Goal: Transaction & Acquisition: Purchase product/service

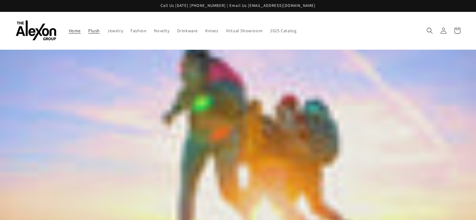
click at [88, 28] on span "Plush" at bounding box center [94, 31] width 12 height 6
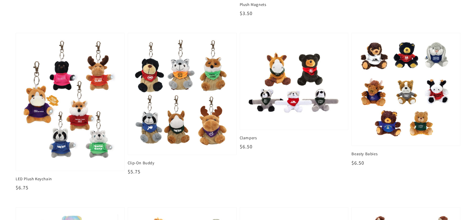
scroll to position [210, 0]
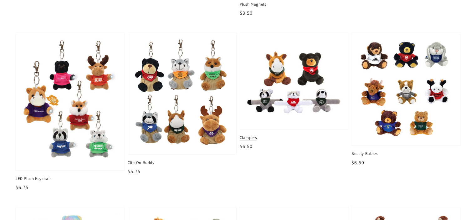
click at [301, 70] on img at bounding box center [294, 81] width 99 height 86
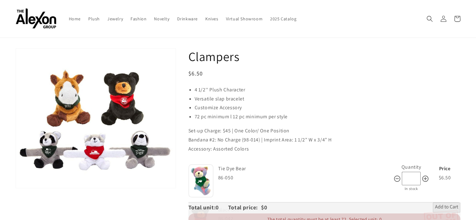
scroll to position [10, 0]
